Goal: Information Seeking & Learning: Learn about a topic

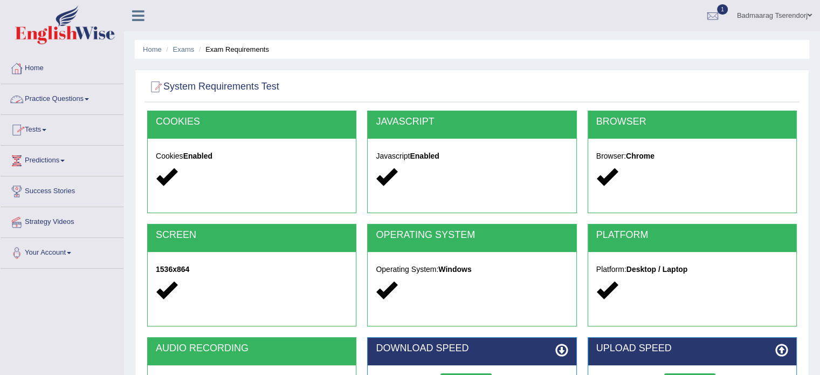
click at [32, 66] on link "Home" at bounding box center [62, 66] width 123 height 27
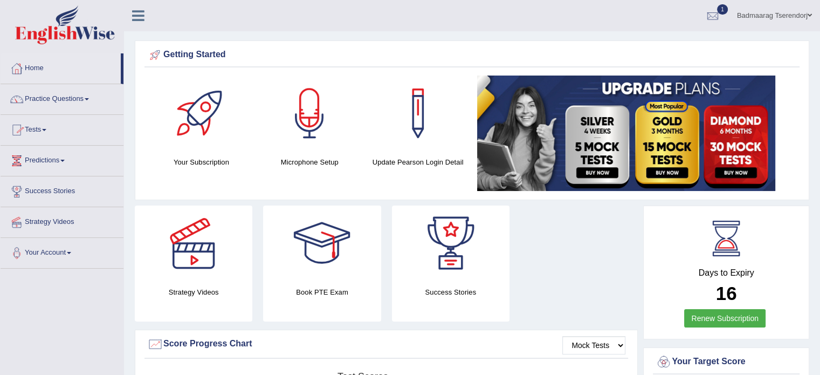
click at [46, 129] on span at bounding box center [44, 130] width 4 height 2
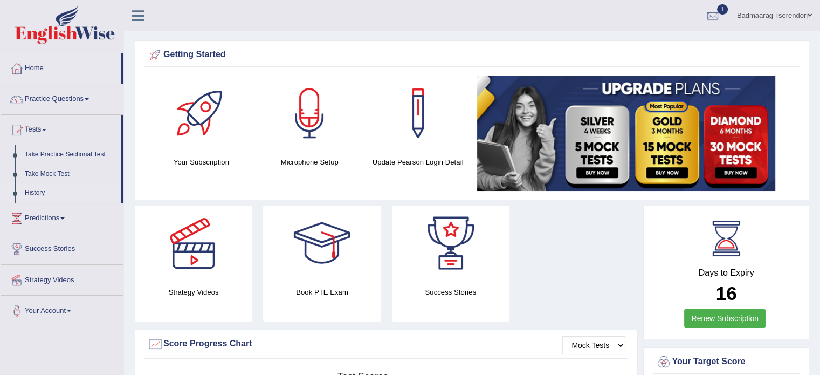
click at [38, 192] on link "History" at bounding box center [70, 192] width 101 height 19
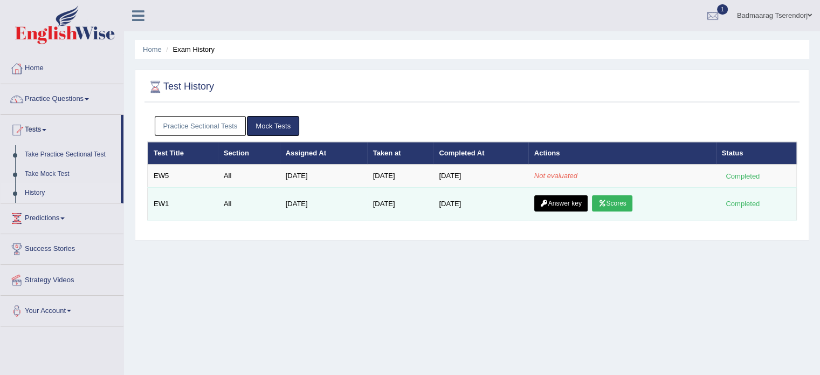
click at [611, 200] on link "Scores" at bounding box center [612, 203] width 40 height 16
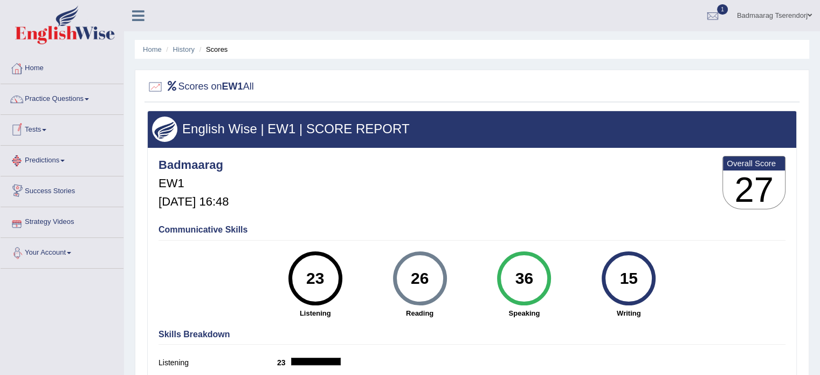
click at [46, 129] on span at bounding box center [44, 130] width 4 height 2
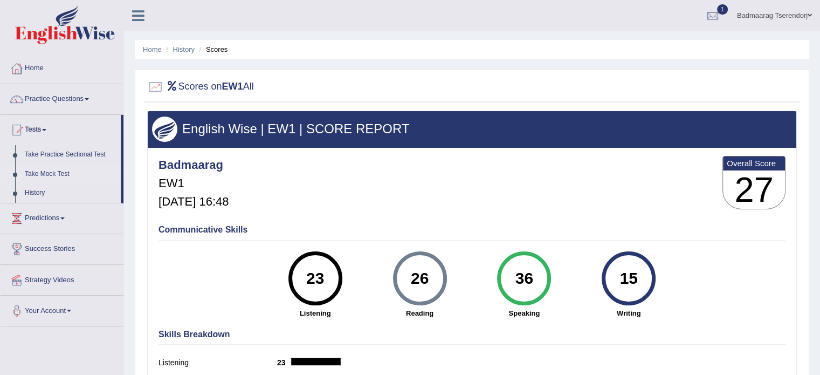
click at [54, 170] on link "Take Mock Test" at bounding box center [70, 173] width 101 height 19
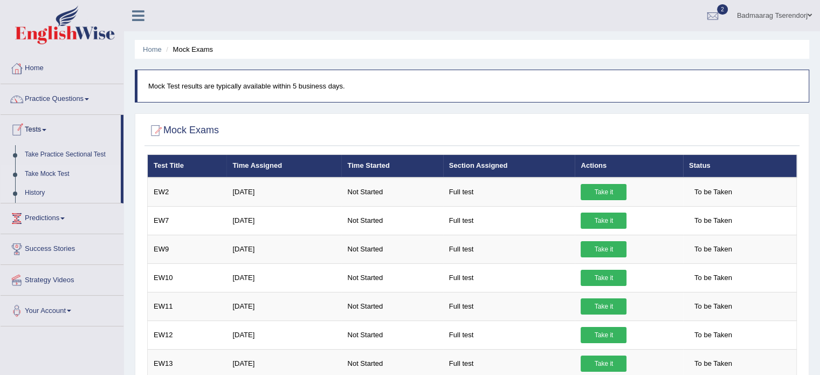
click at [43, 191] on link "History" at bounding box center [70, 192] width 101 height 19
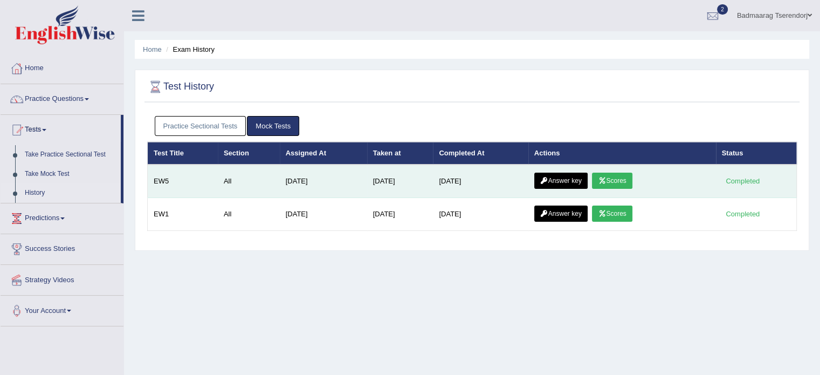
click at [625, 178] on link "Scores" at bounding box center [612, 180] width 40 height 16
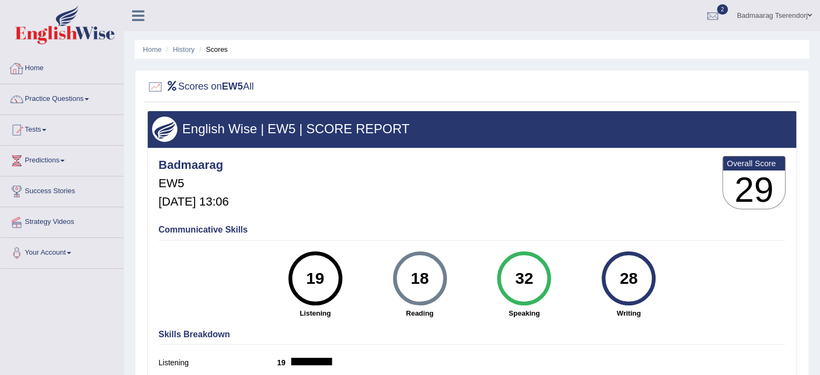
click at [40, 64] on link "Home" at bounding box center [62, 66] width 123 height 27
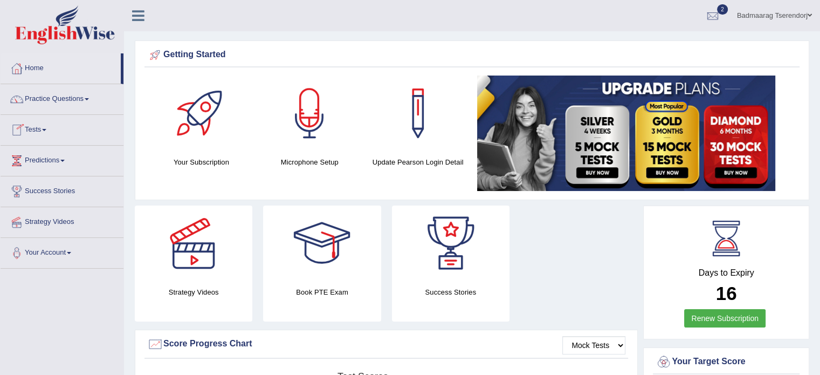
click at [41, 129] on link "Tests" at bounding box center [62, 128] width 123 height 27
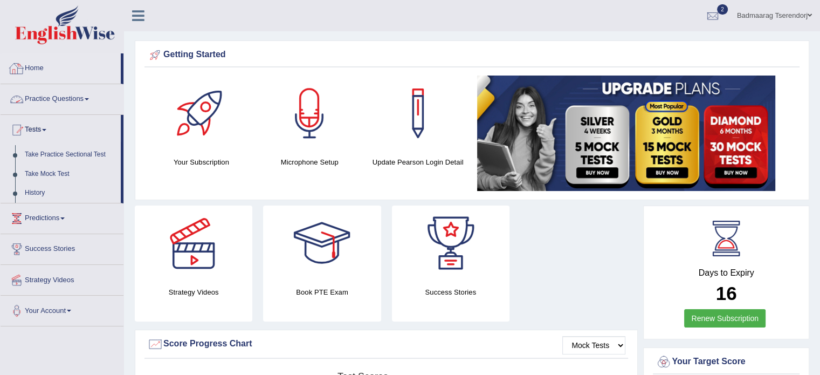
click at [49, 96] on link "Practice Questions" at bounding box center [62, 97] width 123 height 27
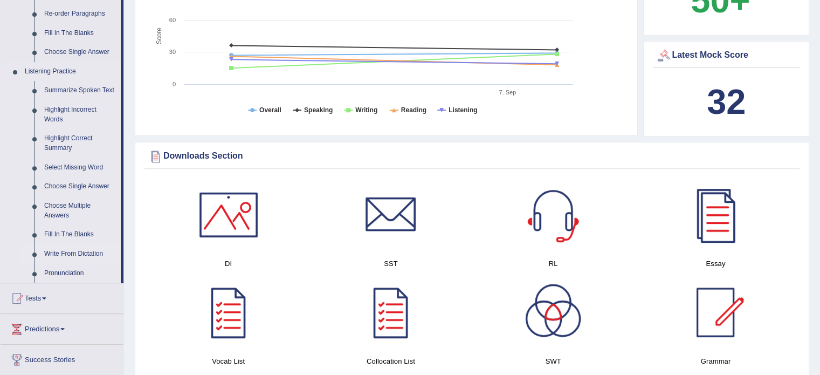
scroll to position [377, 0]
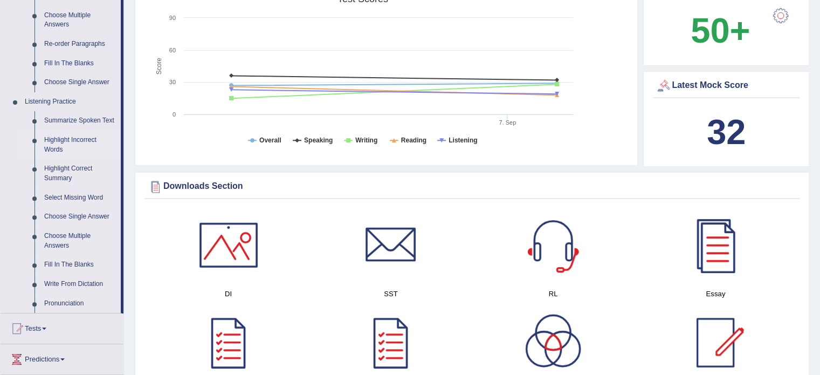
click at [71, 139] on link "Highlight Incorrect Words" at bounding box center [79, 144] width 81 height 29
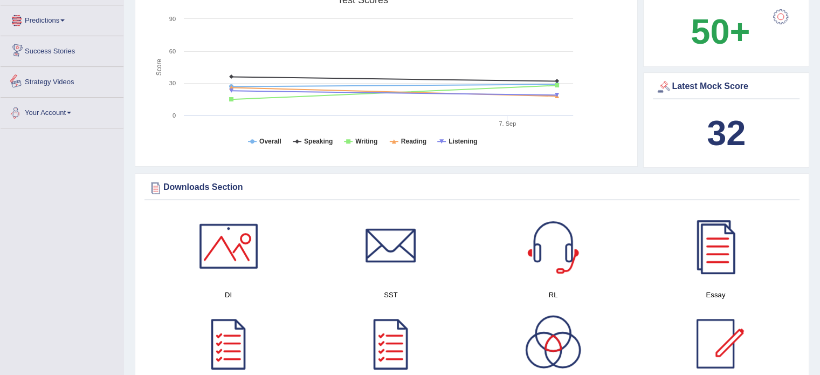
scroll to position [394, 0]
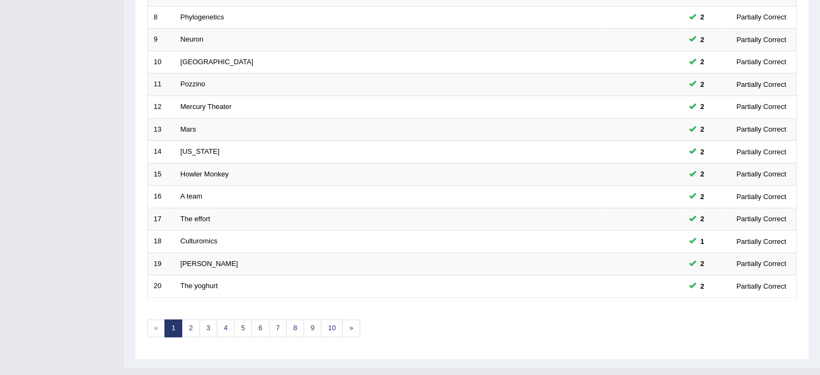
scroll to position [336, 0]
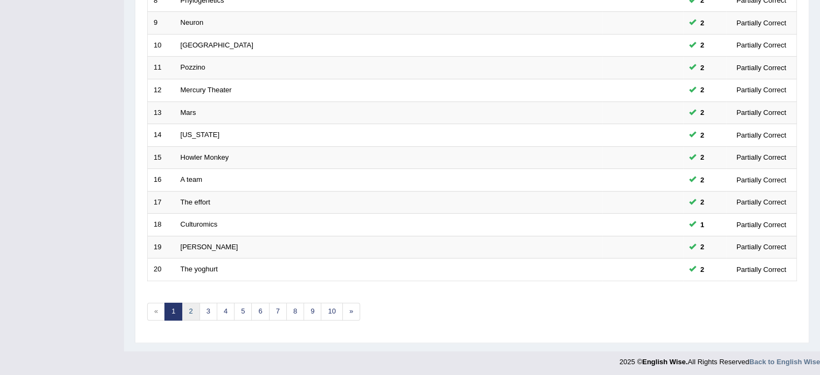
click at [192, 312] on link "2" at bounding box center [191, 311] width 18 height 18
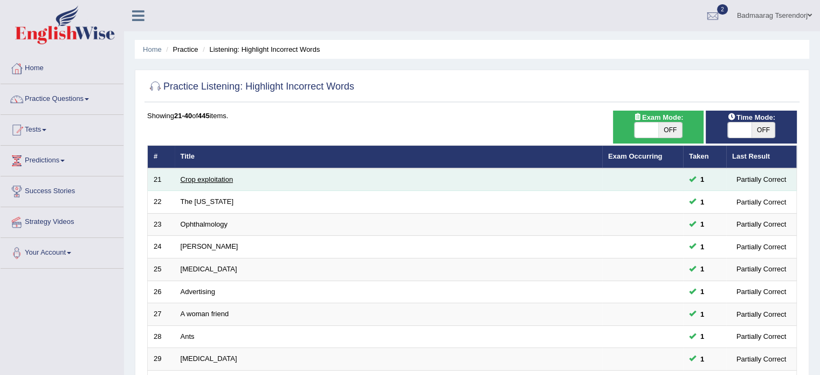
click at [219, 179] on link "Crop exploitation" at bounding box center [207, 179] width 53 height 8
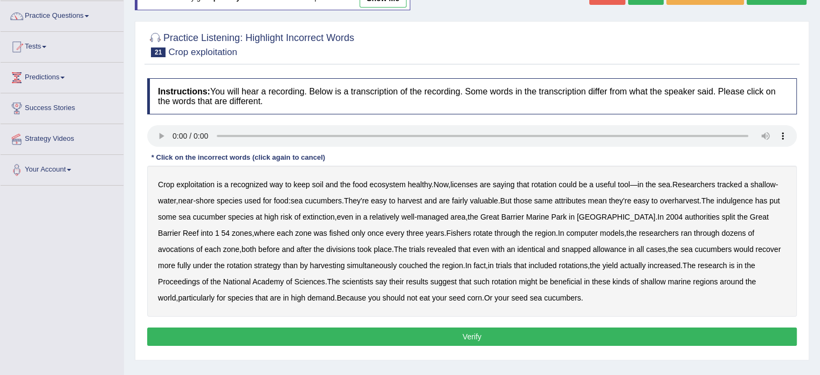
scroll to position [108, 0]
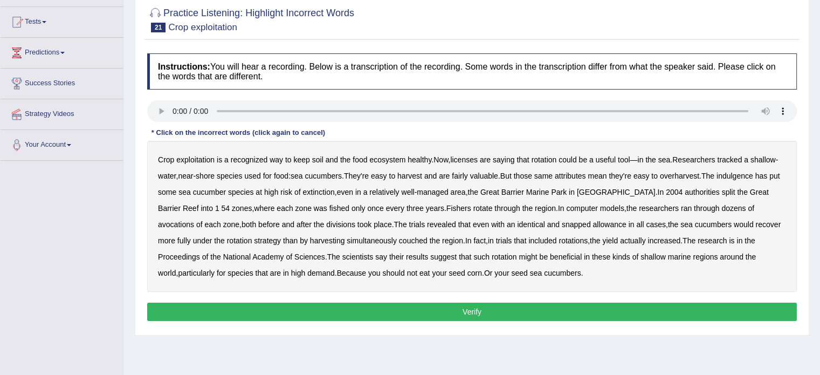
click at [475, 160] on b "licenses" at bounding box center [463, 159] width 27 height 9
click at [745, 176] on b "indulgence" at bounding box center [734, 175] width 37 height 9
click at [721, 204] on b "dozens" at bounding box center [733, 208] width 24 height 9
click at [552, 304] on button "Verify" at bounding box center [471, 311] width 649 height 18
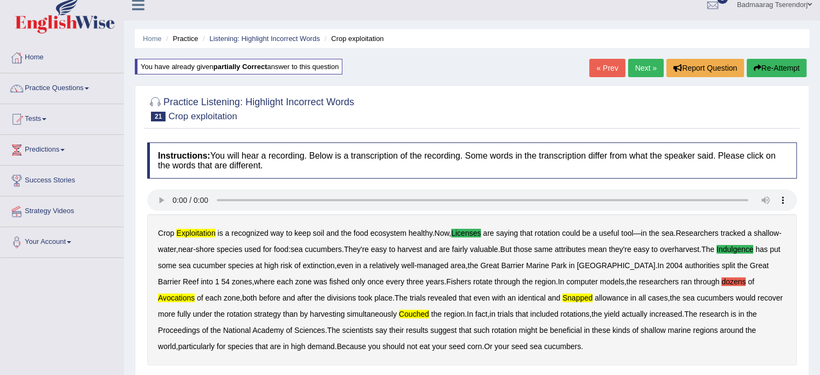
scroll to position [0, 0]
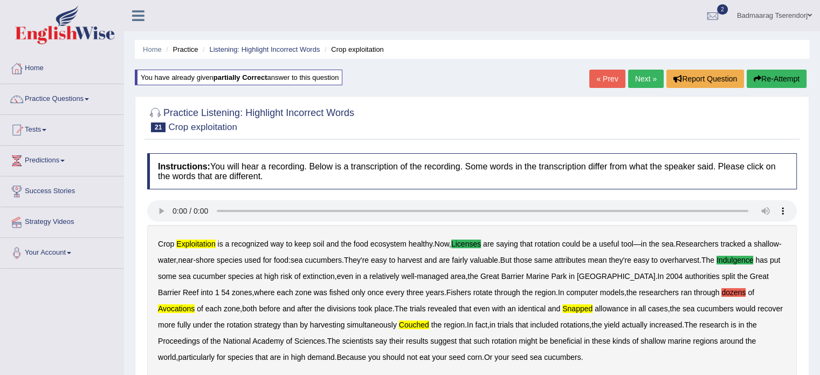
click at [812, 32] on div "Home Practice Listening: Highlight Incorrect Words Crop exploitation You have a…" at bounding box center [472, 277] width 696 height 555
click at [651, 77] on link "Next »" at bounding box center [646, 79] width 36 height 18
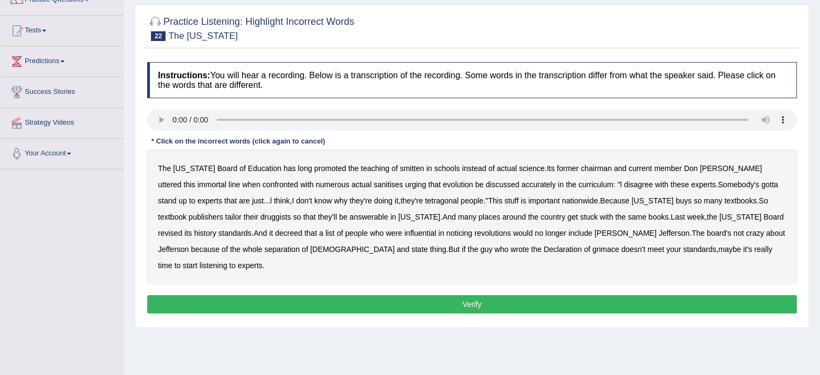
scroll to position [108, 0]
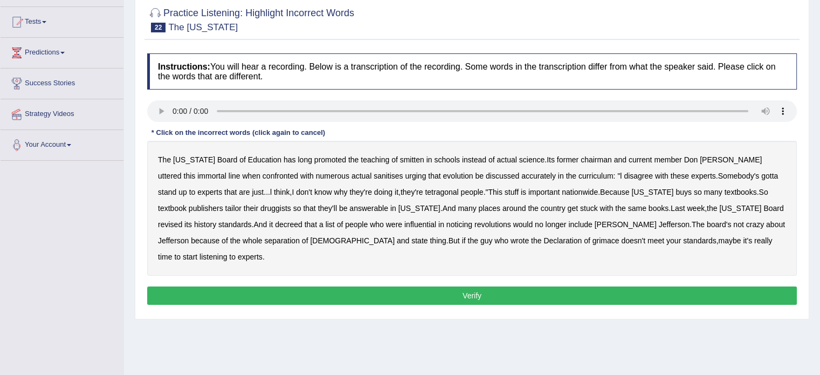
click at [183, 157] on b "Texas" at bounding box center [194, 159] width 42 height 9
click at [425, 188] on b "tetragonal" at bounding box center [441, 192] width 33 height 9
click at [260, 206] on b "druggists" at bounding box center [275, 208] width 31 height 9
click at [683, 239] on b "standards" at bounding box center [699, 240] width 33 height 9
click at [513, 286] on button "Verify" at bounding box center [471, 295] width 649 height 18
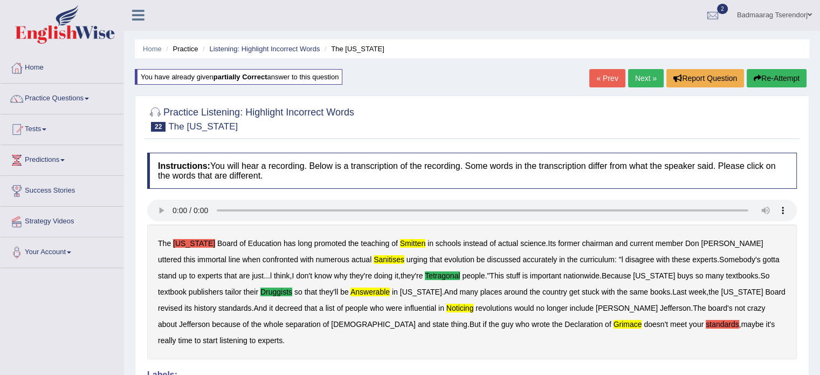
scroll to position [0, 0]
click at [40, 69] on link "Home" at bounding box center [62, 66] width 123 height 27
